Goal: Find specific page/section: Find specific page/section

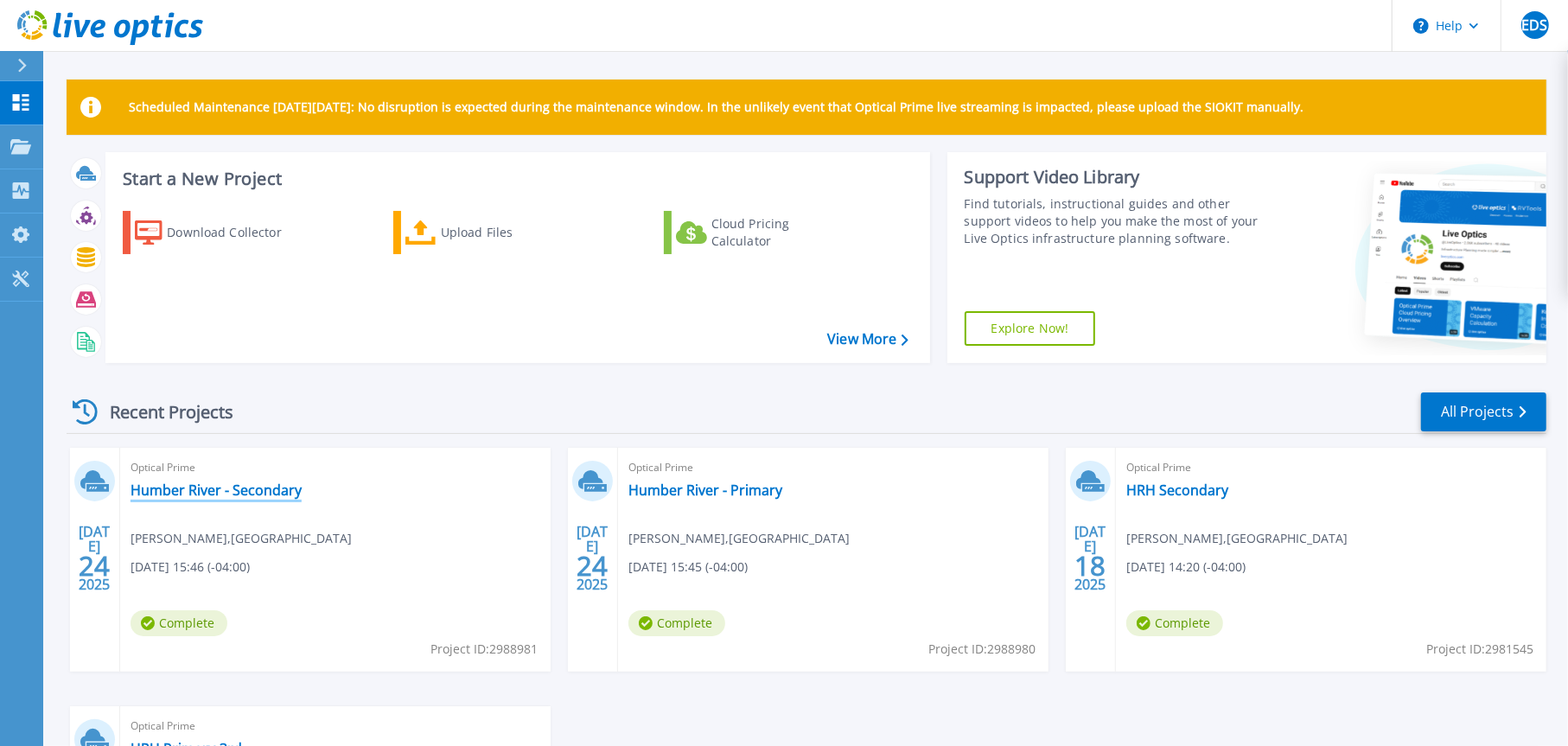
click at [193, 489] on link "Humber River - Secondary" at bounding box center [216, 489] width 171 height 17
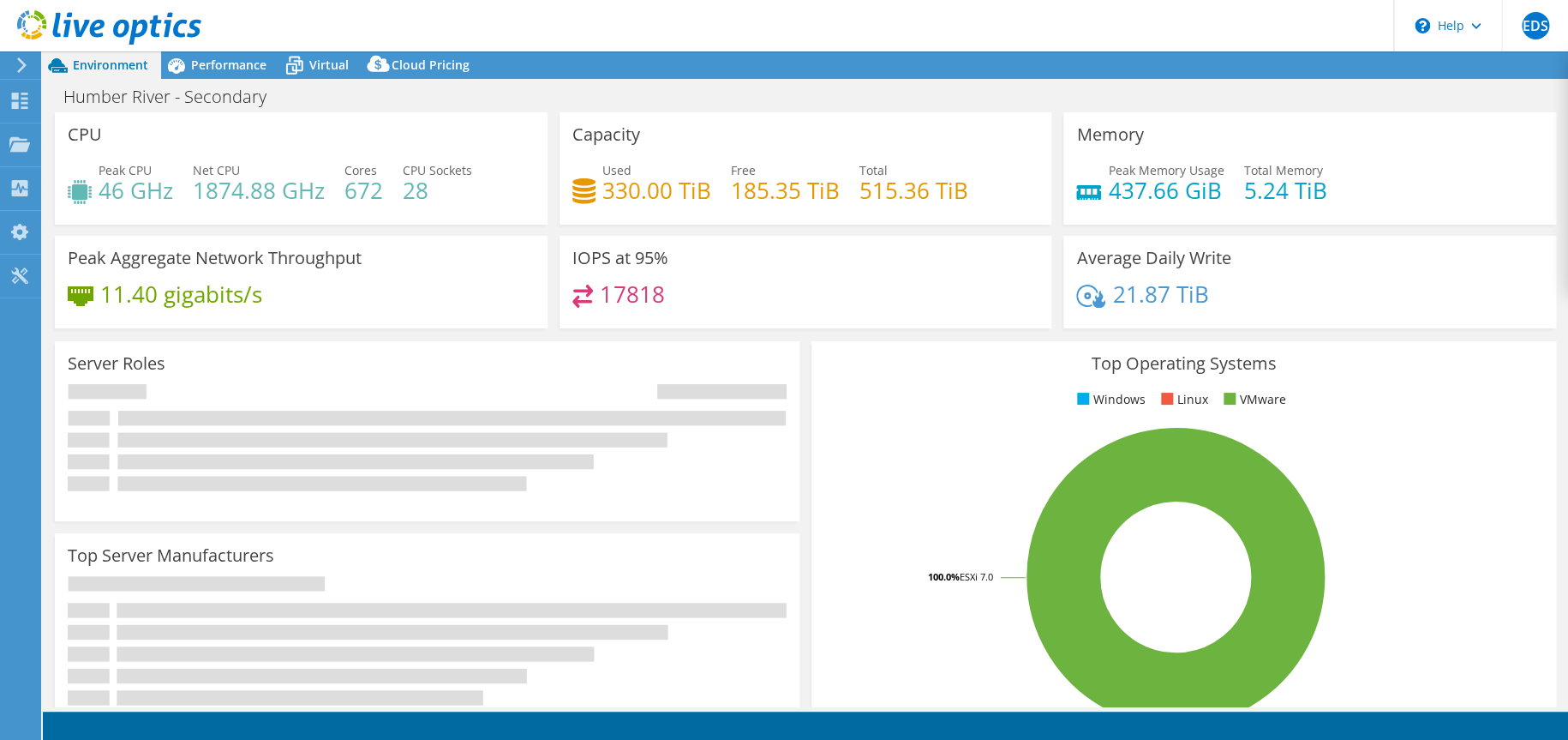
select select "USD"
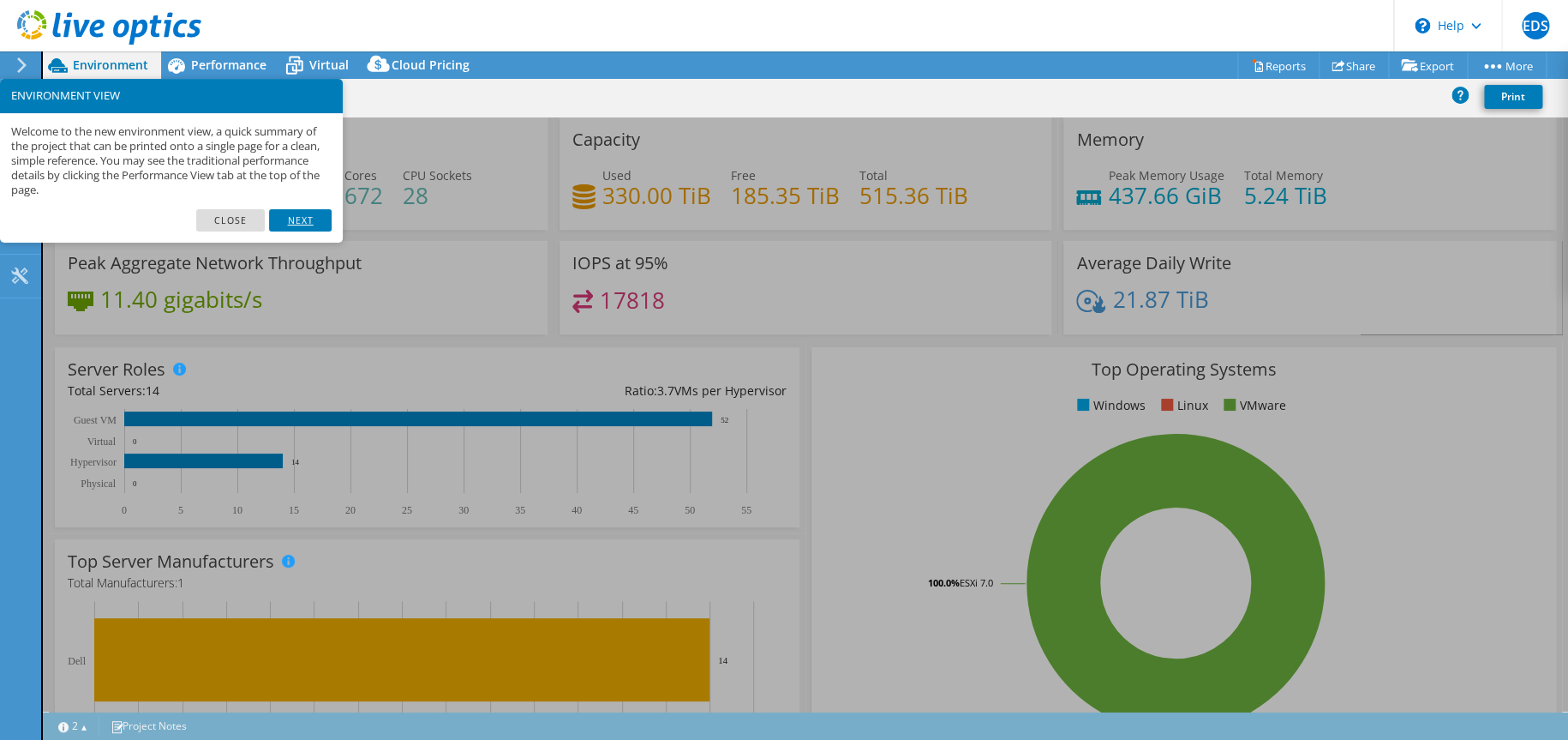
click at [297, 221] on link "Next" at bounding box center [300, 220] width 61 height 23
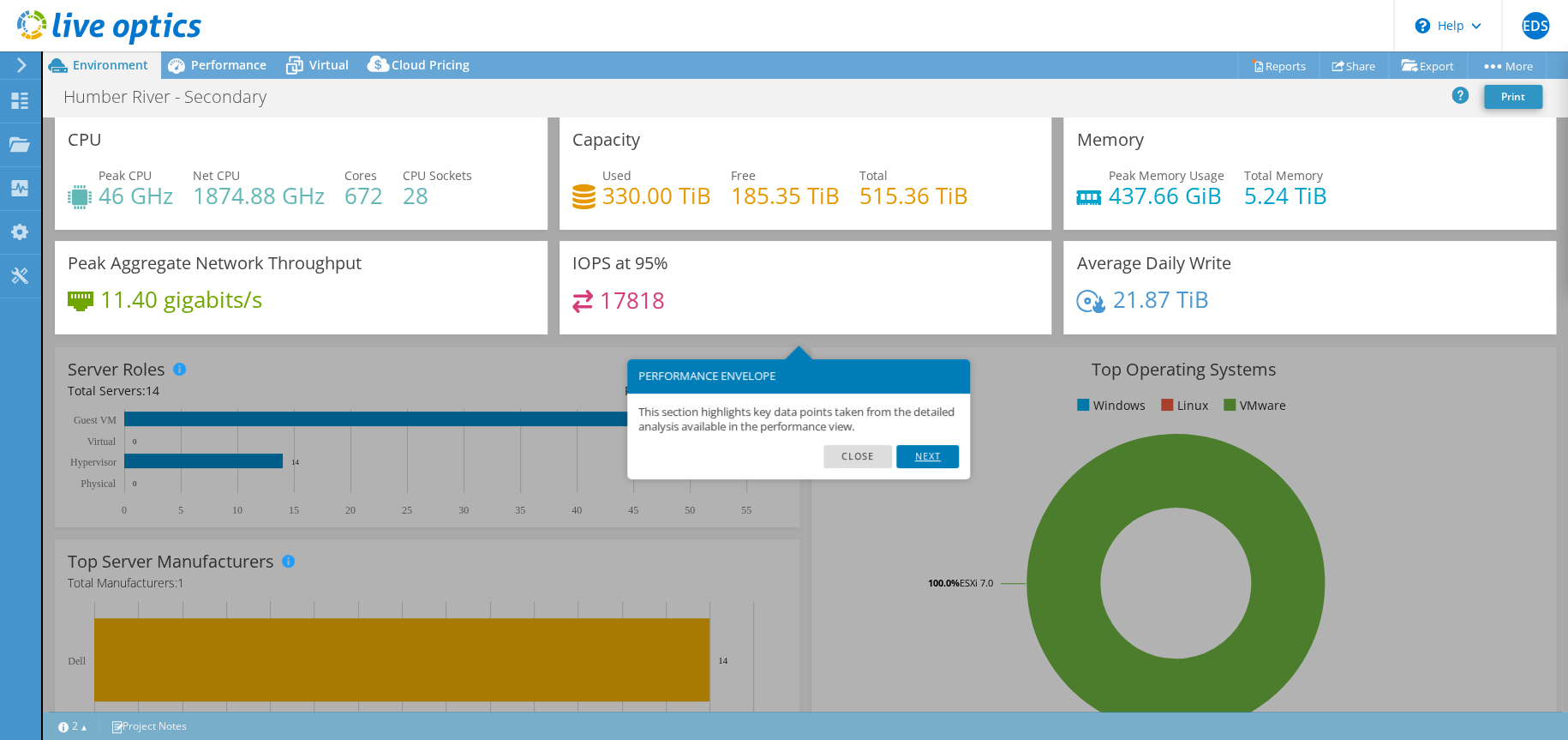
click at [923, 449] on link "Next" at bounding box center [927, 455] width 61 height 23
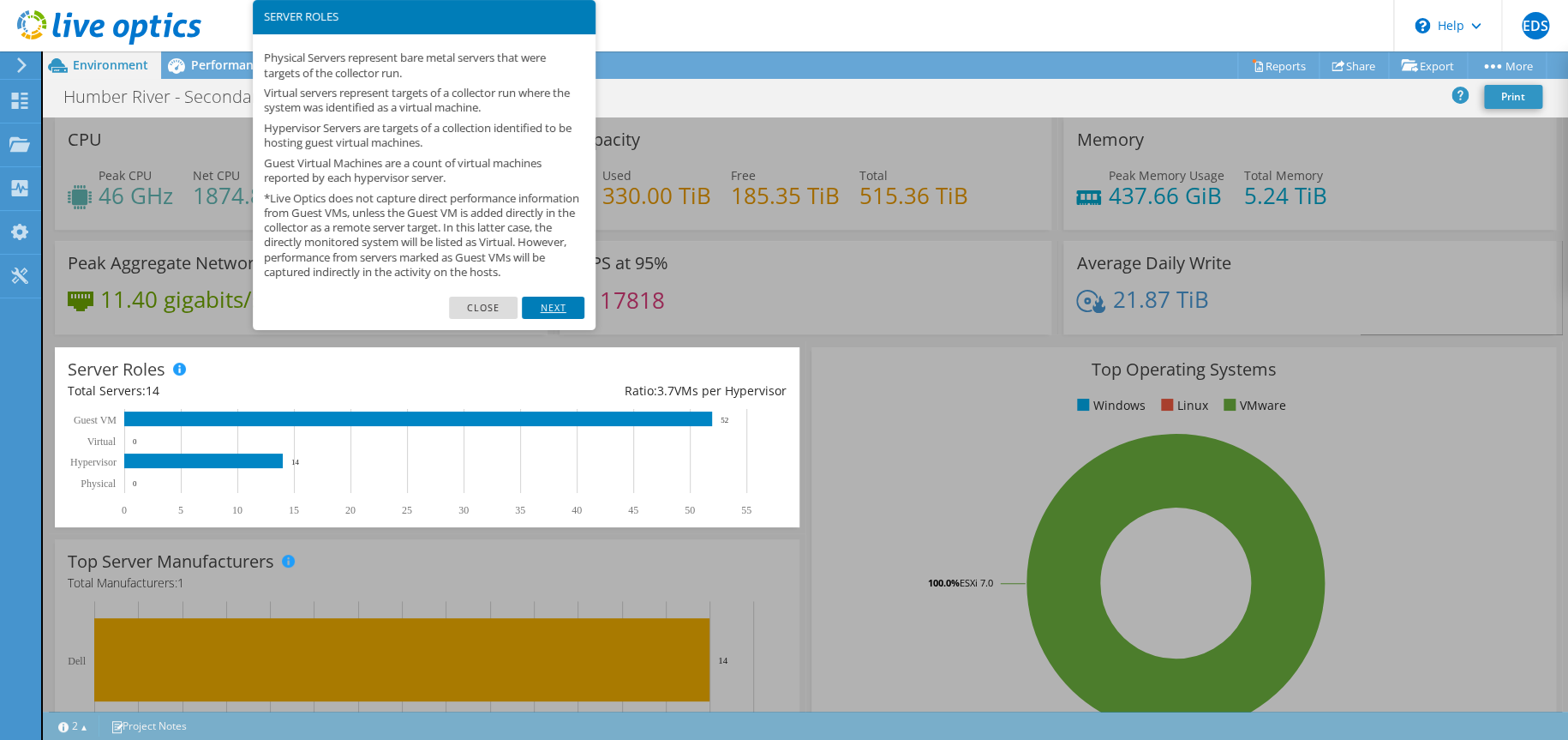
click at [564, 318] on link "Next" at bounding box center [553, 307] width 61 height 23
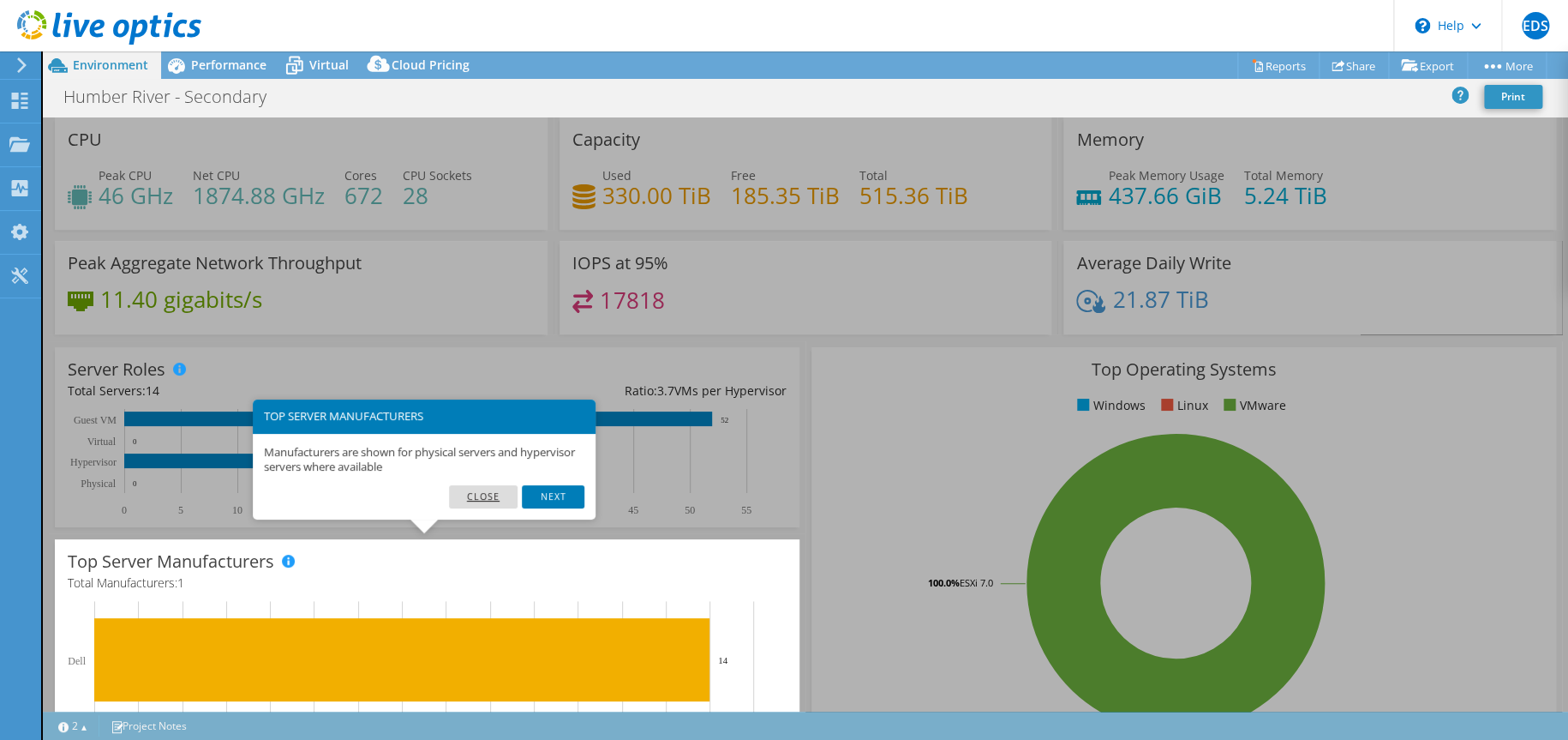
click at [504, 495] on link "Close" at bounding box center [484, 496] width 69 height 23
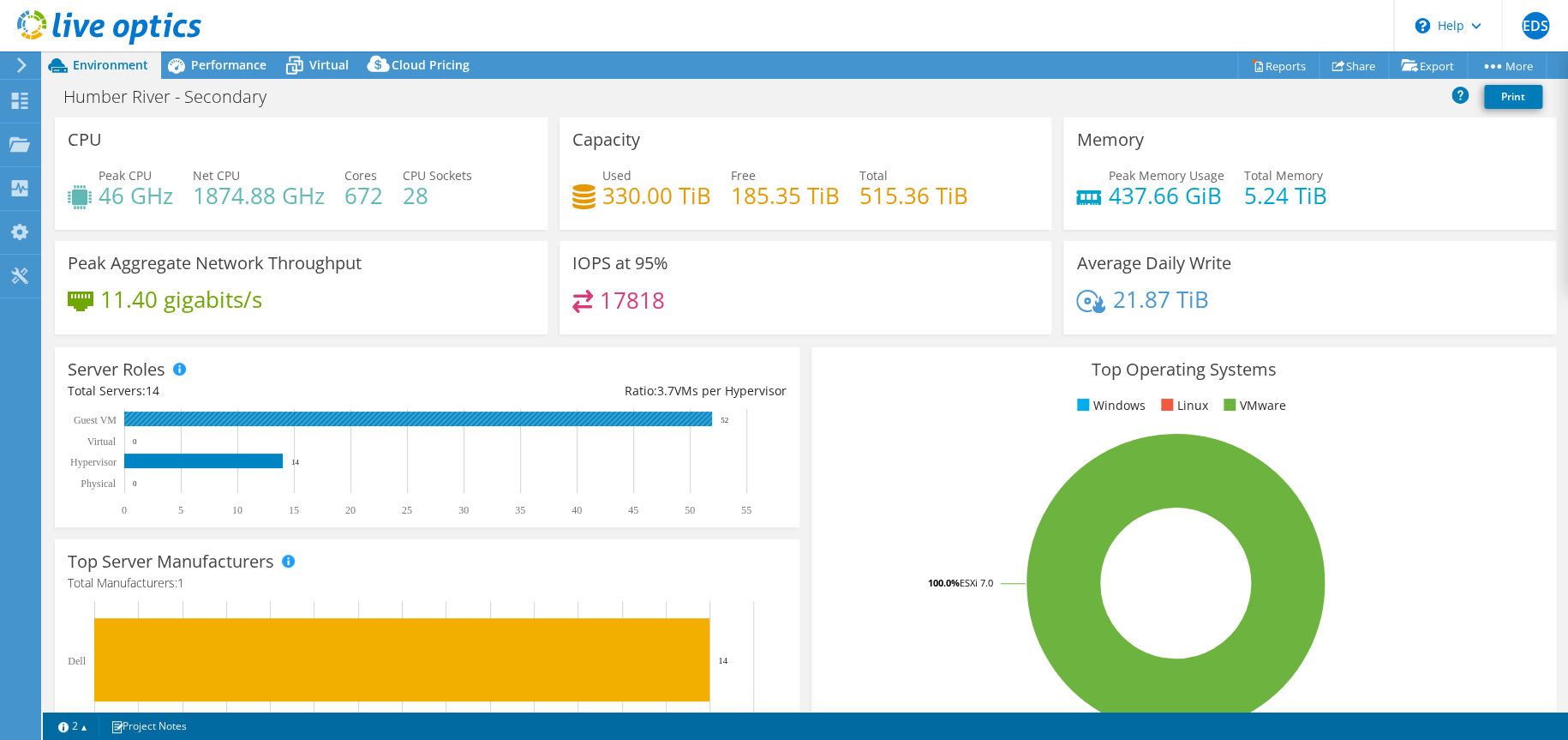
scroll to position [515, 0]
click at [872, 399] on ul "Windows Linux VMware" at bounding box center [1184, 406] width 719 height 20
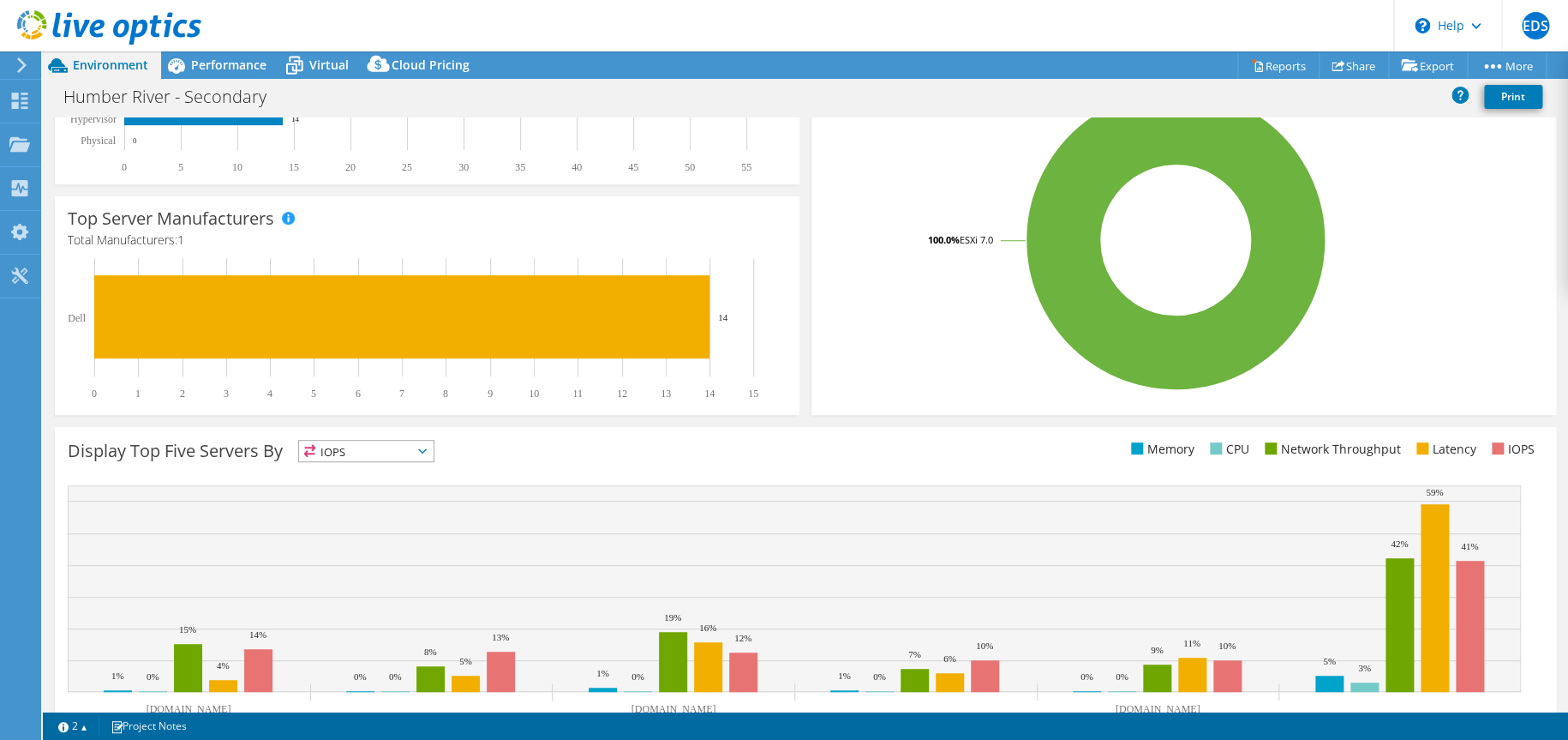
scroll to position [404, 0]
